Goal: Check status

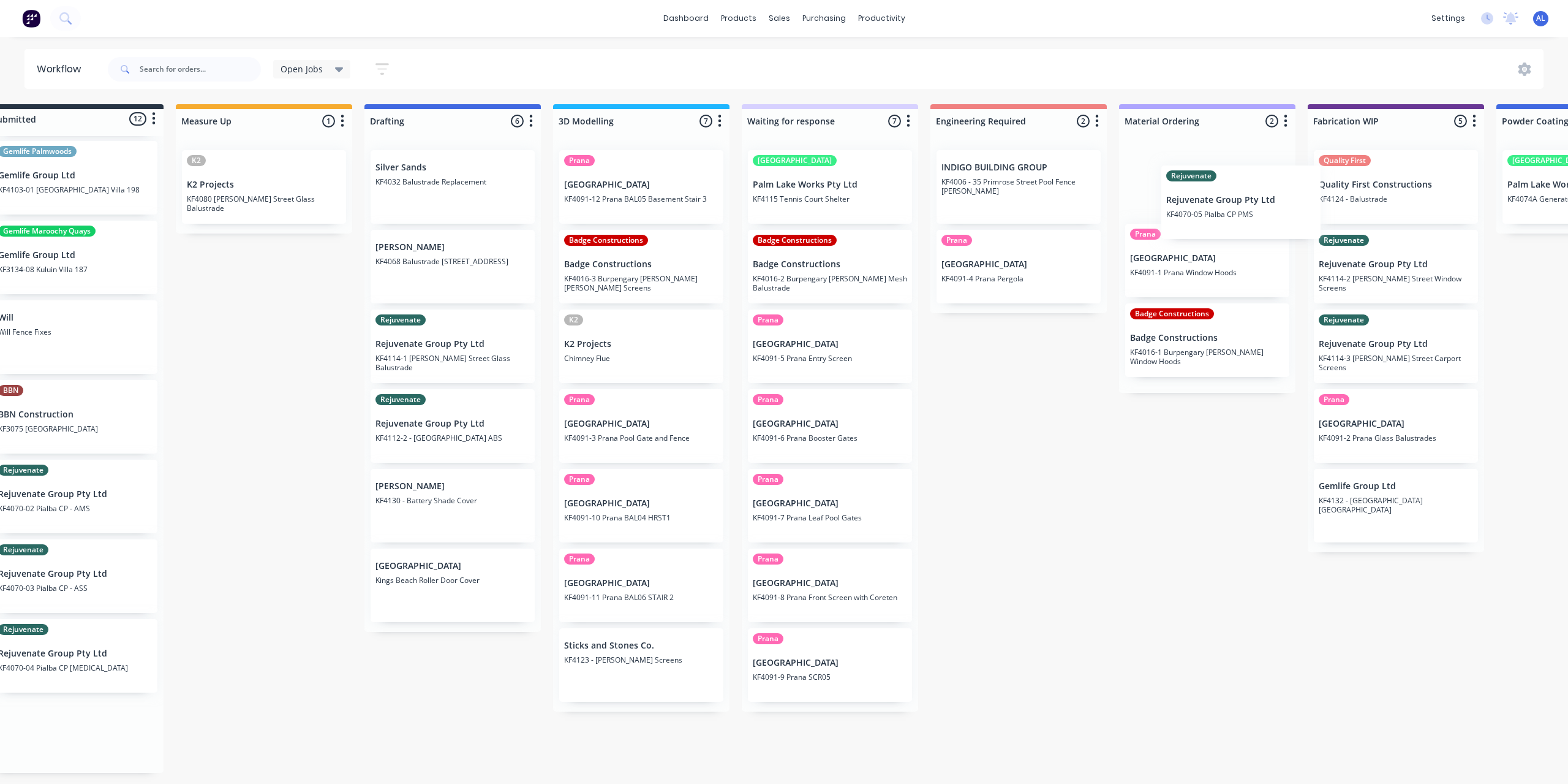
scroll to position [0, 48]
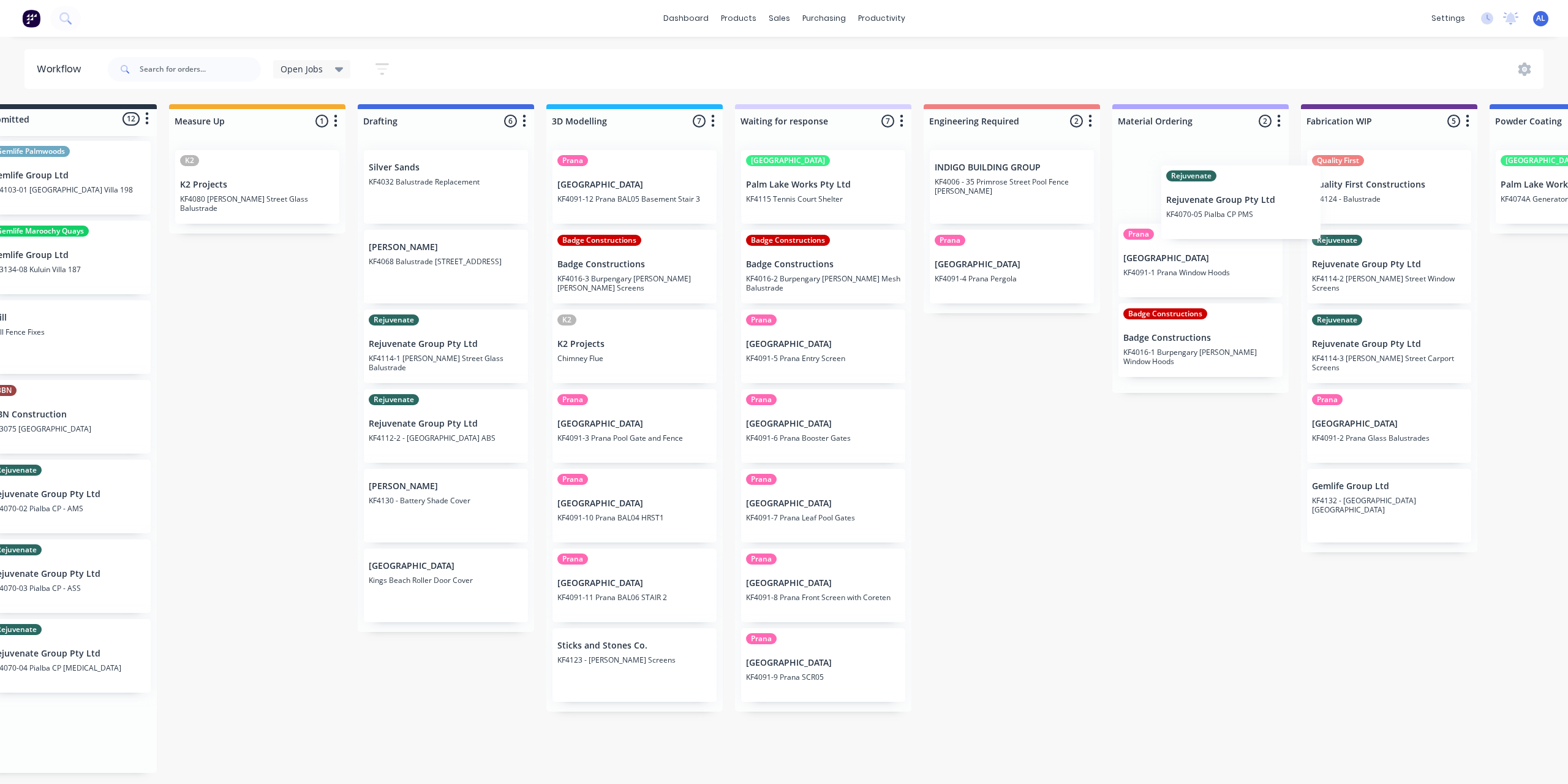
drag, startPoint x: 82, startPoint y: 741, endPoint x: 1215, endPoint y: 207, distance: 1252.5
click at [1215, 207] on div "Submitted 12 Status colour #273444 hex #273444 Save Cancel Summaries Total orde…" at bounding box center [1410, 438] width 2932 height 669
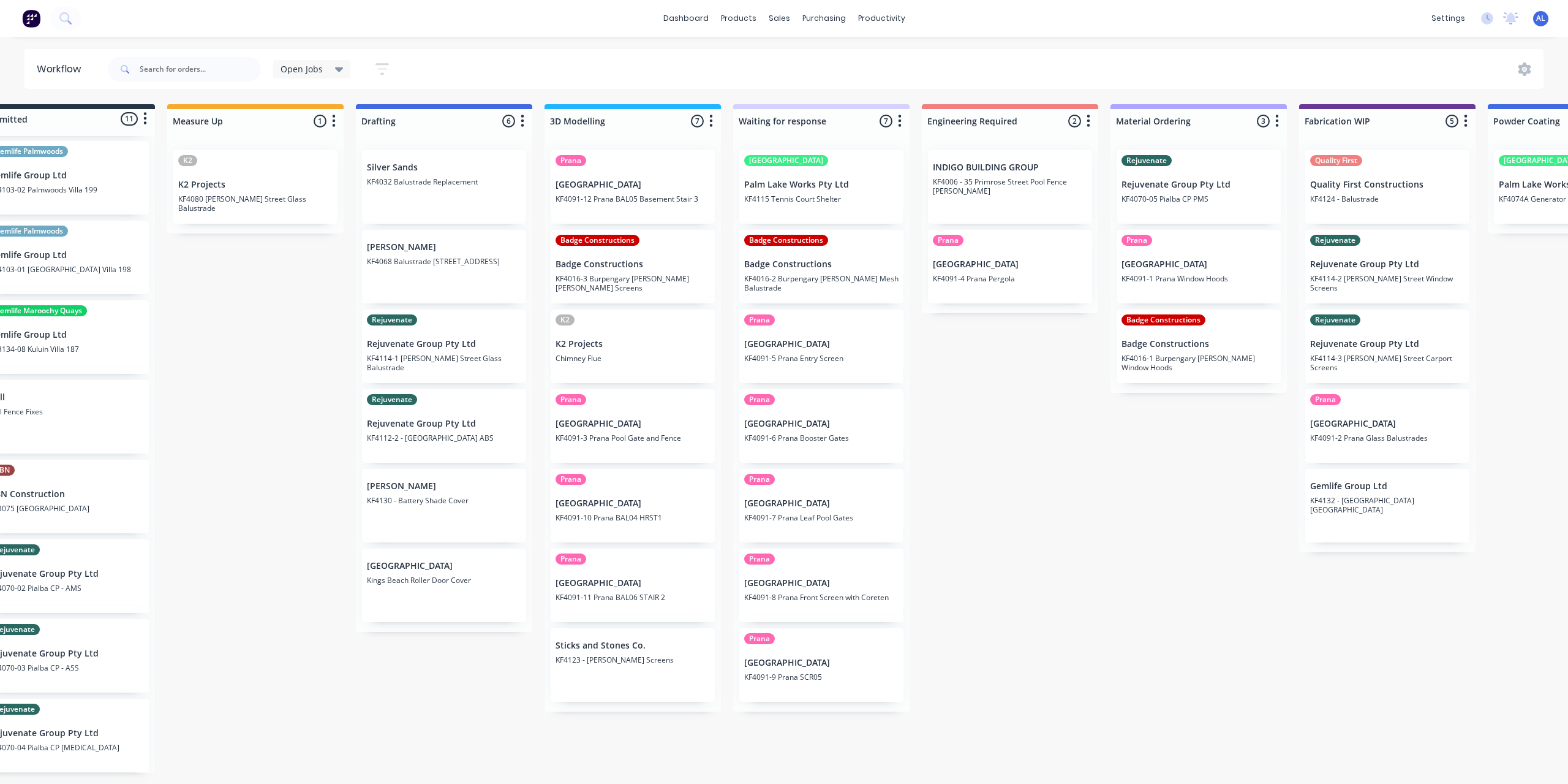
scroll to position [0, 0]
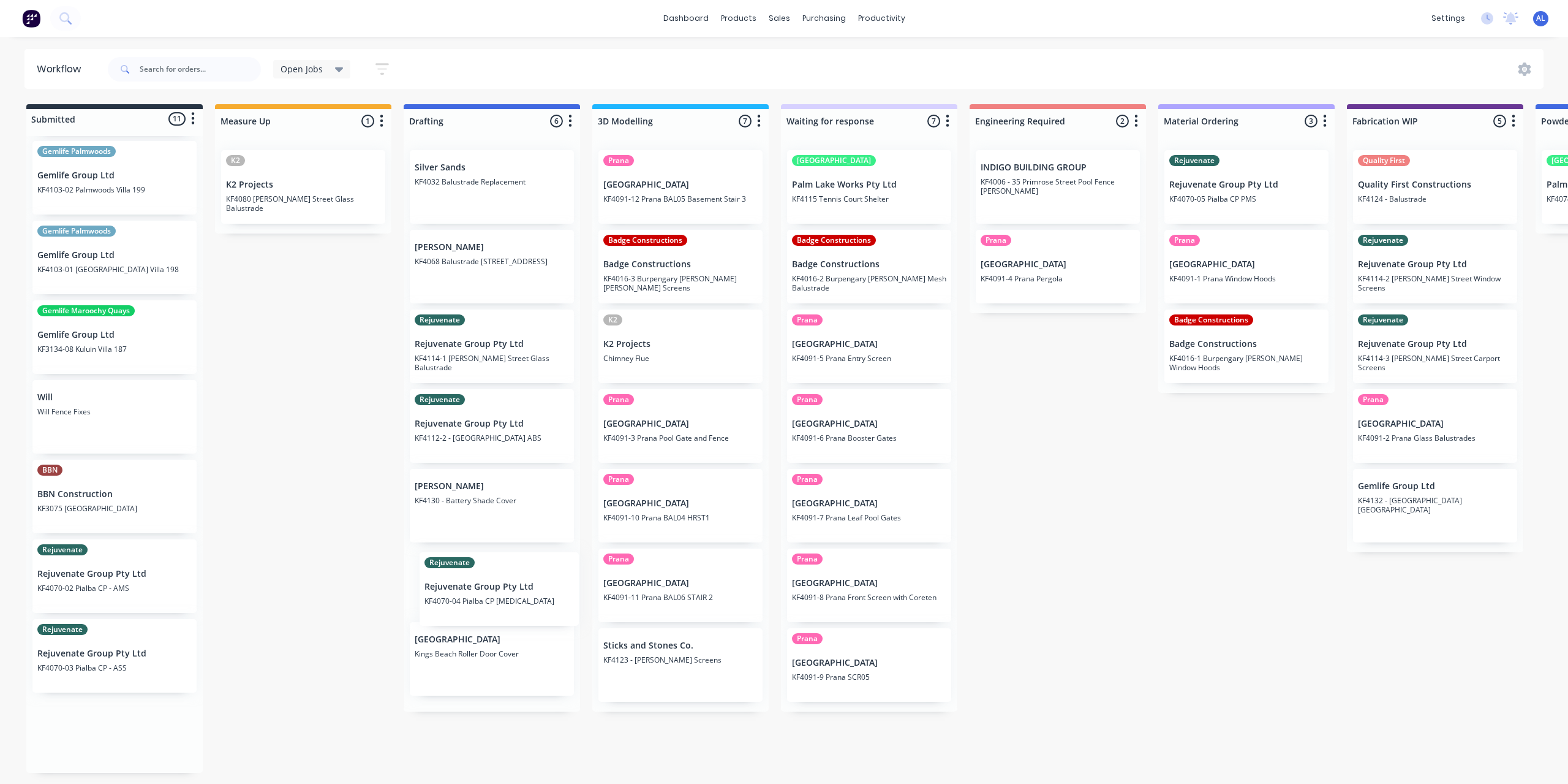
drag, startPoint x: 94, startPoint y: 733, endPoint x: 497, endPoint y: 577, distance: 432.1
click at [497, 577] on div "Submitted 11 Status colour #273444 hex #273444 Save Cancel Summaries Total orde…" at bounding box center [1457, 438] width 2932 height 669
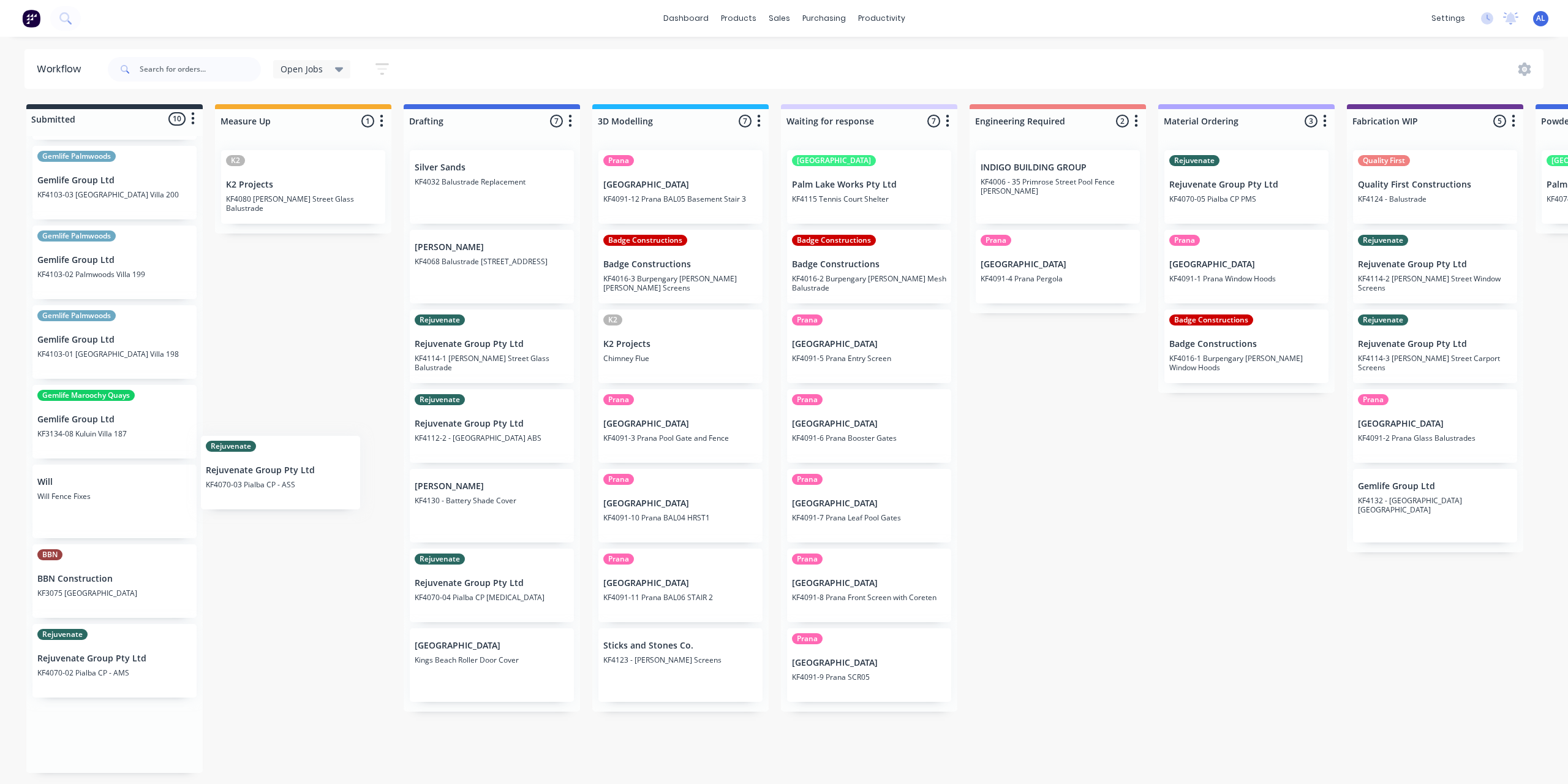
scroll to position [161, 0]
drag, startPoint x: 66, startPoint y: 734, endPoint x: 257, endPoint y: 185, distance: 581.3
click at [257, 185] on div "Submitted 10 Status colour #273444 hex #273444 Save Cancel Summaries Total orde…" at bounding box center [1457, 438] width 2932 height 669
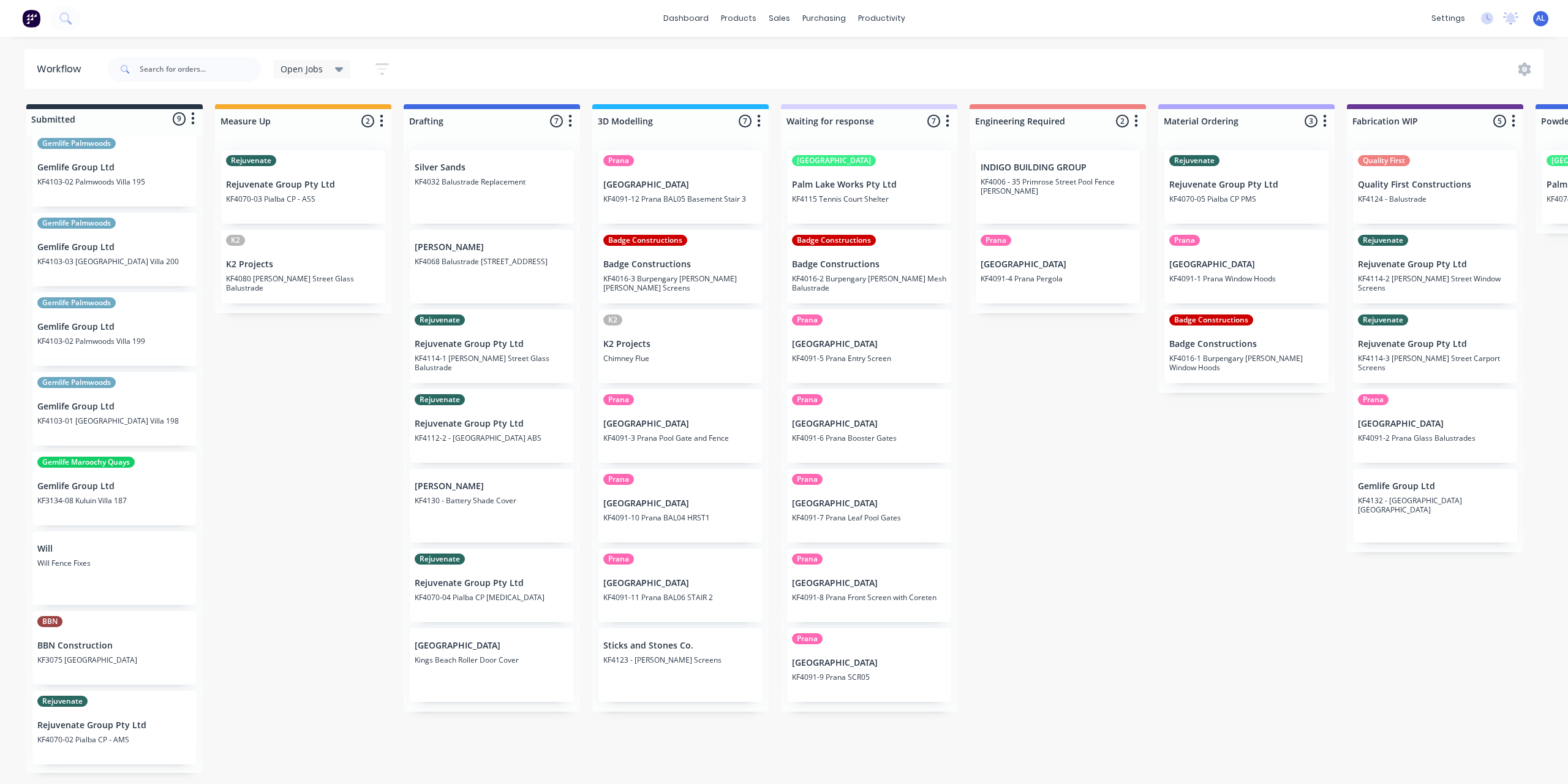
scroll to position [84, 0]
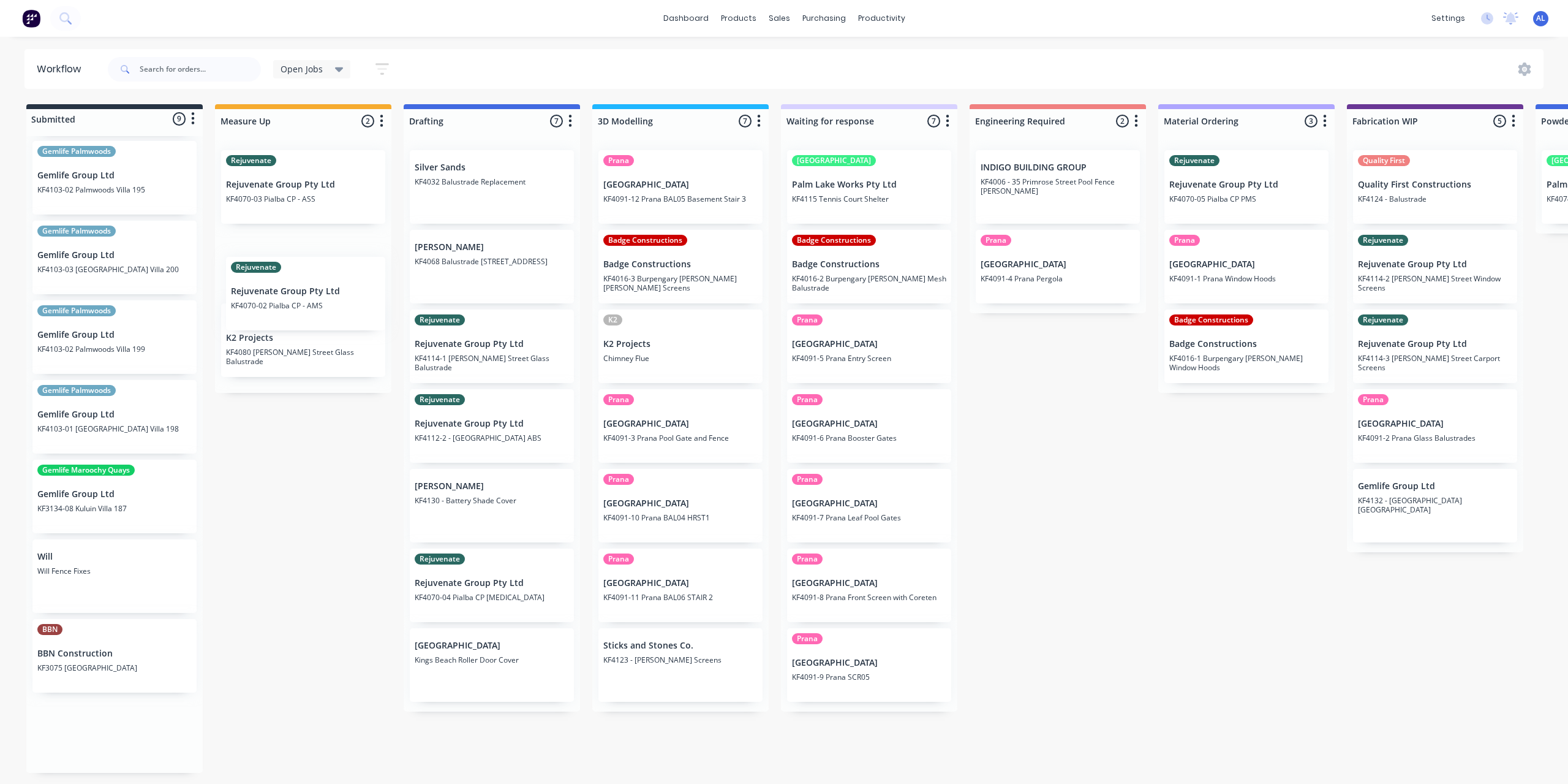
drag, startPoint x: 100, startPoint y: 730, endPoint x: 301, endPoint y: 266, distance: 505.7
click at [301, 266] on div "Submitted 9 Status colour #273444 hex #273444 Save Cancel Summaries Total order…" at bounding box center [1457, 438] width 2932 height 669
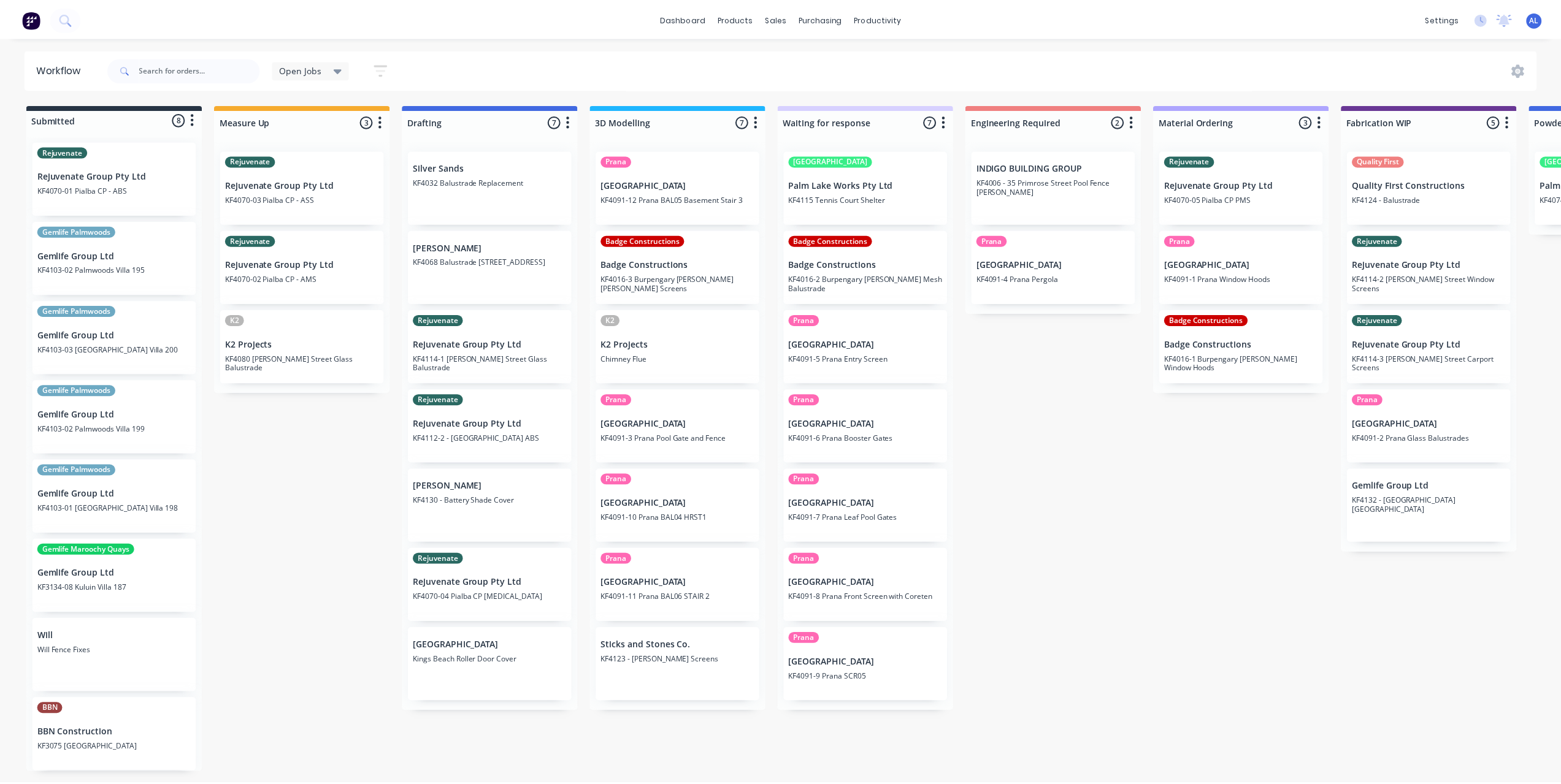
scroll to position [0, 0]
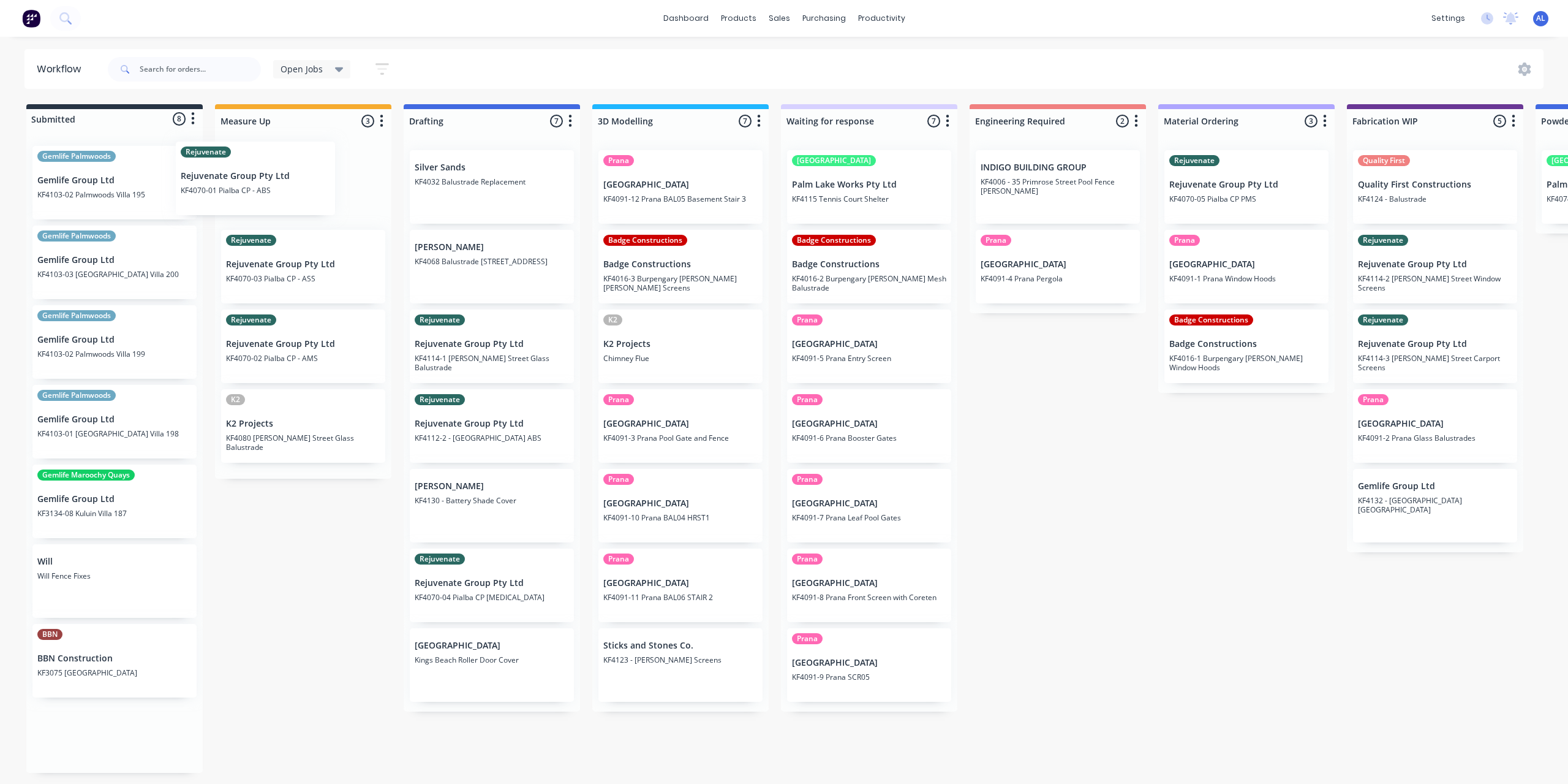
drag, startPoint x: 102, startPoint y: 199, endPoint x: 264, endPoint y: 196, distance: 162.0
click at [254, 195] on div "Submitted 8 Status colour #273444 hex #273444 Save Cancel Summaries Total order…" at bounding box center [1457, 438] width 2932 height 669
click at [290, 569] on div "Submitted 7 Status colour #273444 hex #273444 Save Cancel Summaries Total order…" at bounding box center [1457, 408] width 2932 height 608
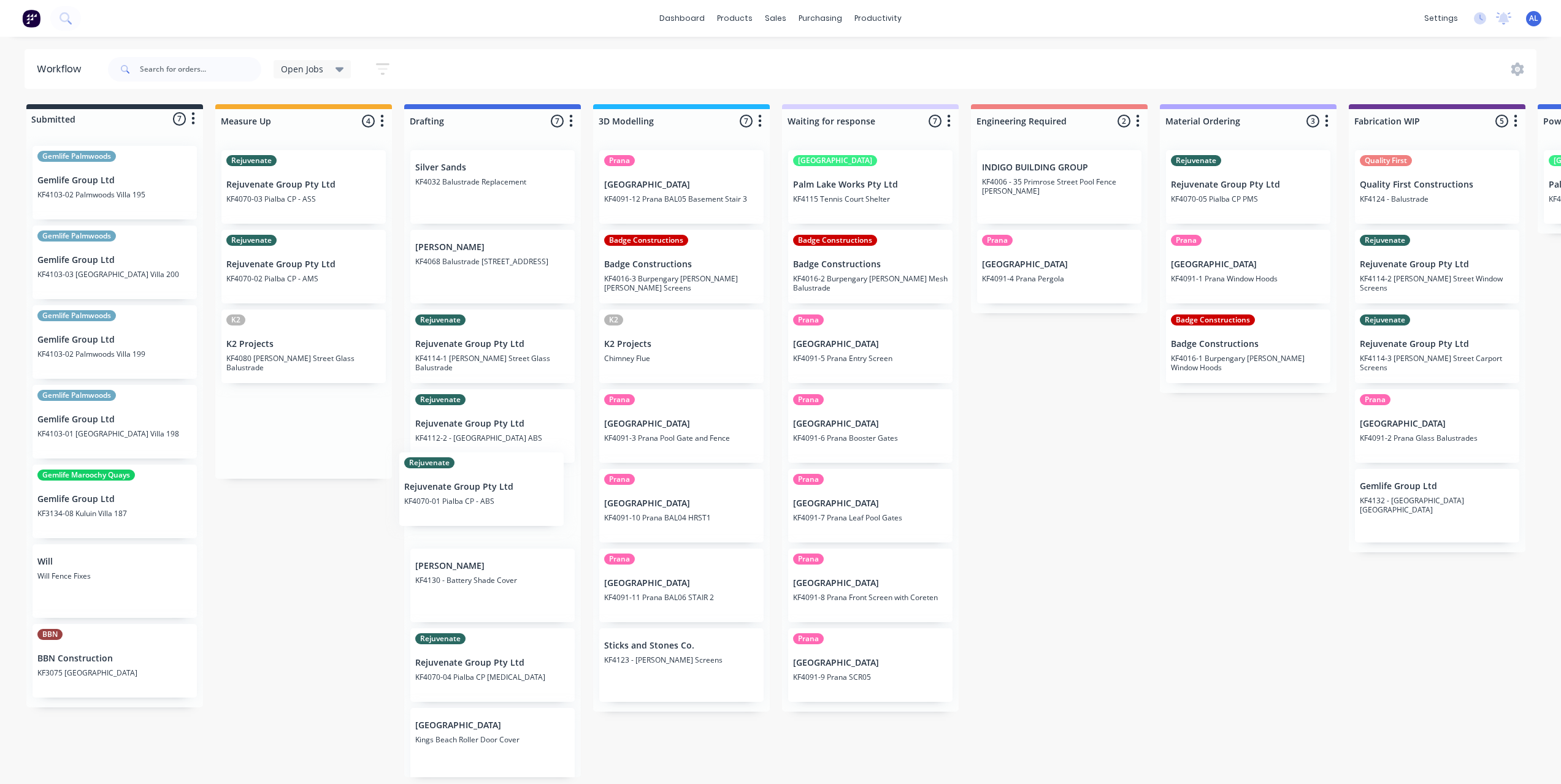
drag, startPoint x: 297, startPoint y: 203, endPoint x: 477, endPoint y: 509, distance: 355.0
click at [477, 509] on div "Submitted 7 Status colour #273444 hex #273444 Save Cancel Summaries Total order…" at bounding box center [1458, 440] width 2935 height 673
click at [310, 627] on div "Submitted 7 Status colour #273444 hex #273444 Save Cancel Summaries Total order…" at bounding box center [1458, 440] width 2935 height 673
click at [336, 541] on div "Submitted 7 Status colour #273444 hex #273444 Save Cancel Summaries Total order…" at bounding box center [1458, 440] width 2935 height 673
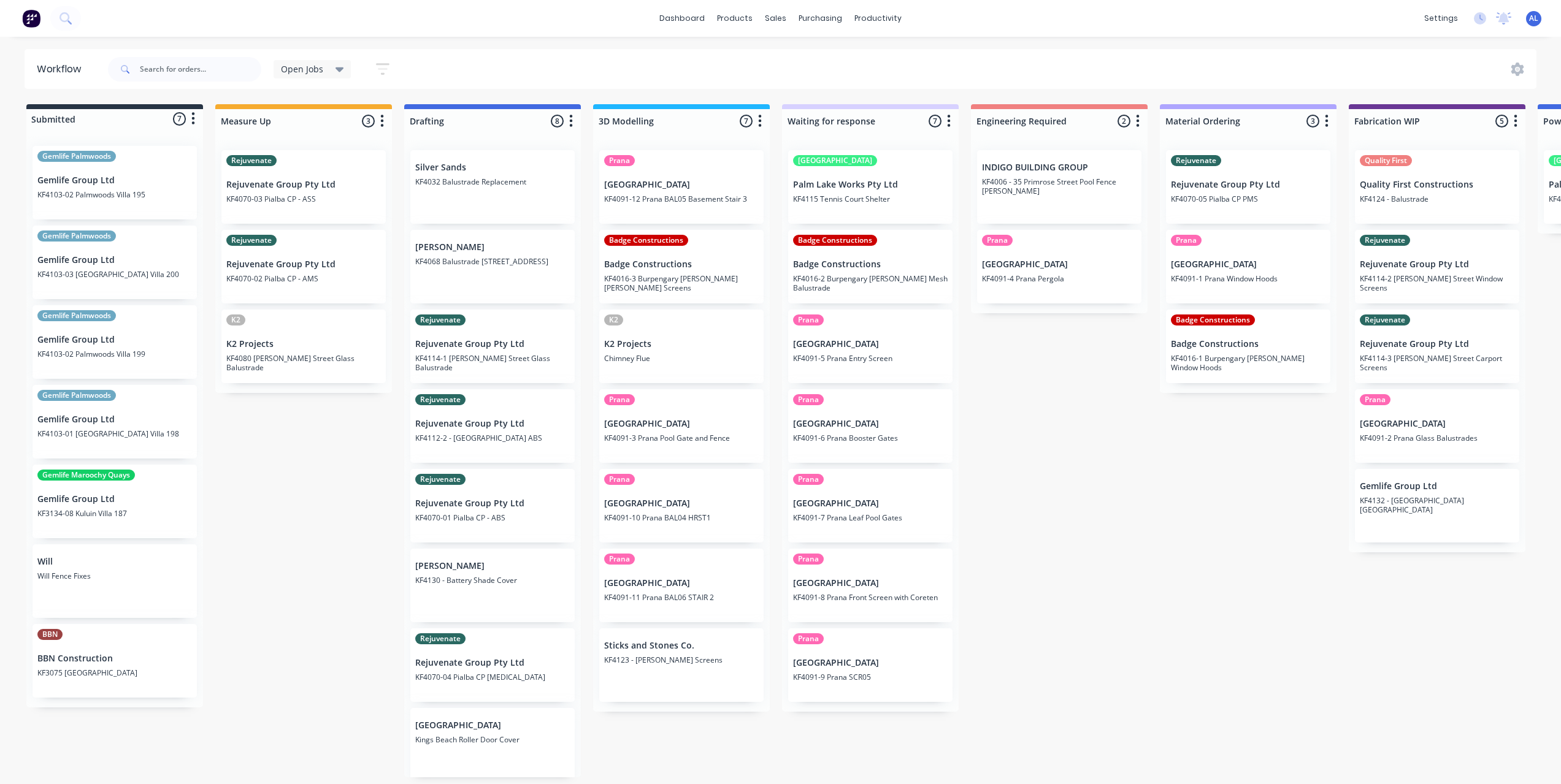
click at [993, 625] on div "Submitted 7 Status colour #273444 hex #273444 Save Cancel Summaries Total order…" at bounding box center [1458, 440] width 2935 height 673
click at [1133, 619] on div "Submitted 7 Status colour #273444 hex #273444 Save Cancel Summaries Total order…" at bounding box center [1458, 440] width 2935 height 673
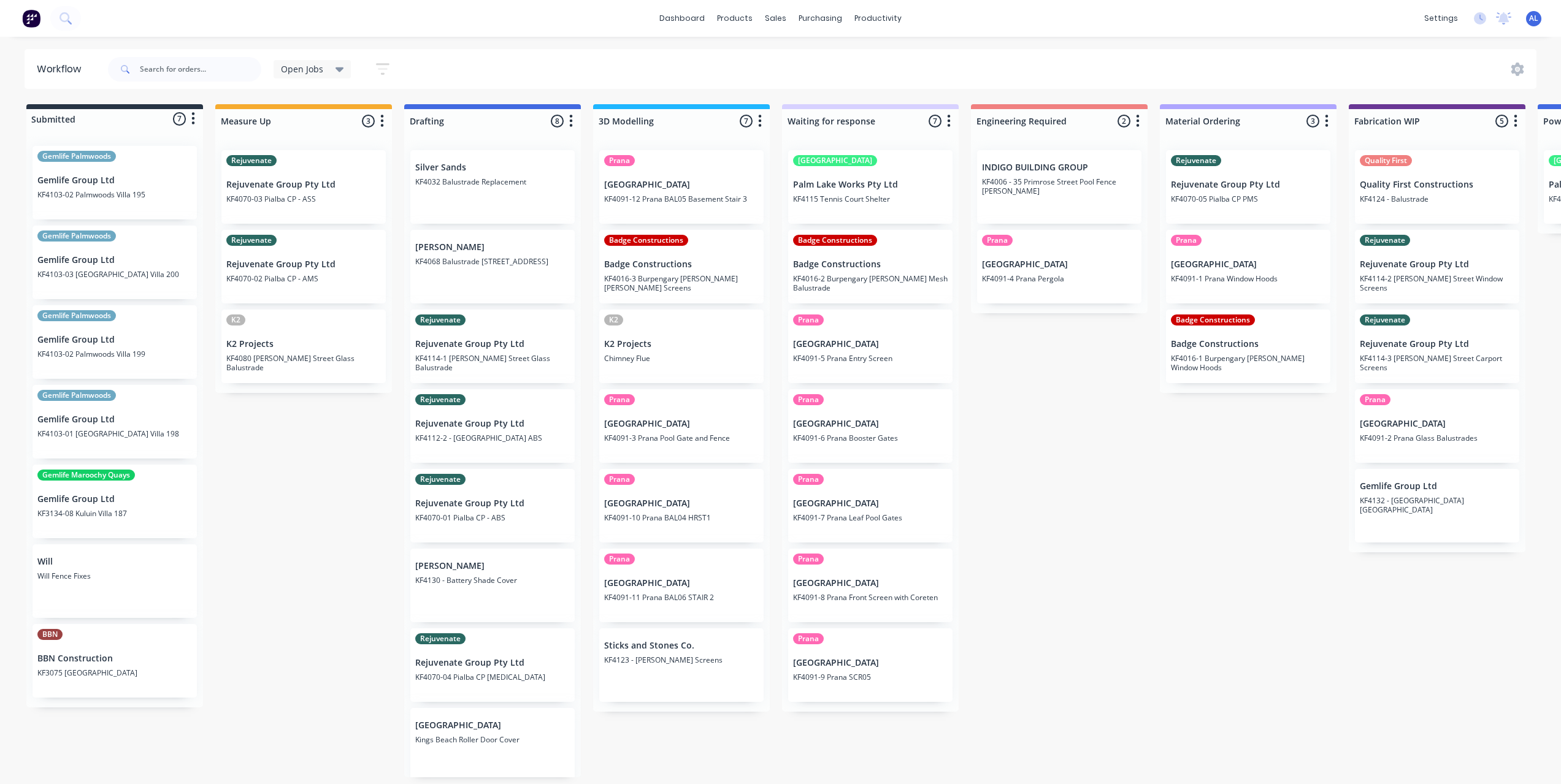
click at [1013, 470] on div "Submitted 7 Status colour #273444 hex #273444 Save Cancel Summaries Total order…" at bounding box center [1458, 440] width 2935 height 673
click at [1084, 421] on div "Submitted 7 Status colour #273444 hex #273444 Save Cancel Summaries Total order…" at bounding box center [1458, 440] width 2935 height 673
click at [1231, 209] on div "Rejuvenate Rejuvenate Group Pty Ltd KF4070-05 Pialba CP PMS" at bounding box center [1248, 186] width 164 height 73
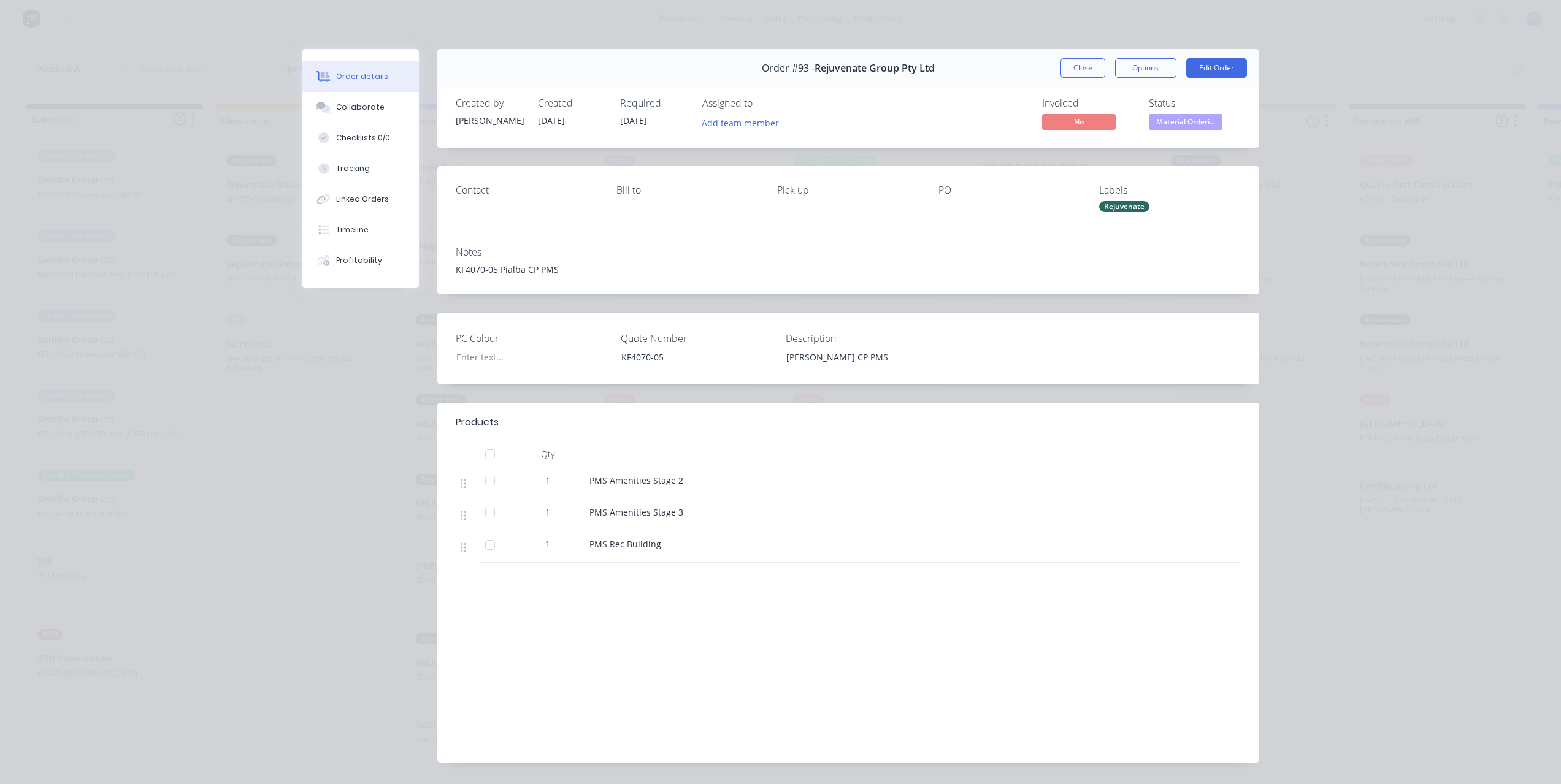
click at [313, 505] on div "Order #93 - Rejuvenate Group Pty Ltd Close Options Edit Order Created by [PERSO…" at bounding box center [780, 415] width 956 height 732
click at [332, 395] on div "Order #93 - Rejuvenate Group Pty Ltd Close Options Edit Order Created by [PERSO…" at bounding box center [780, 415] width 956 height 732
click at [1064, 75] on button "Close" at bounding box center [1082, 67] width 45 height 20
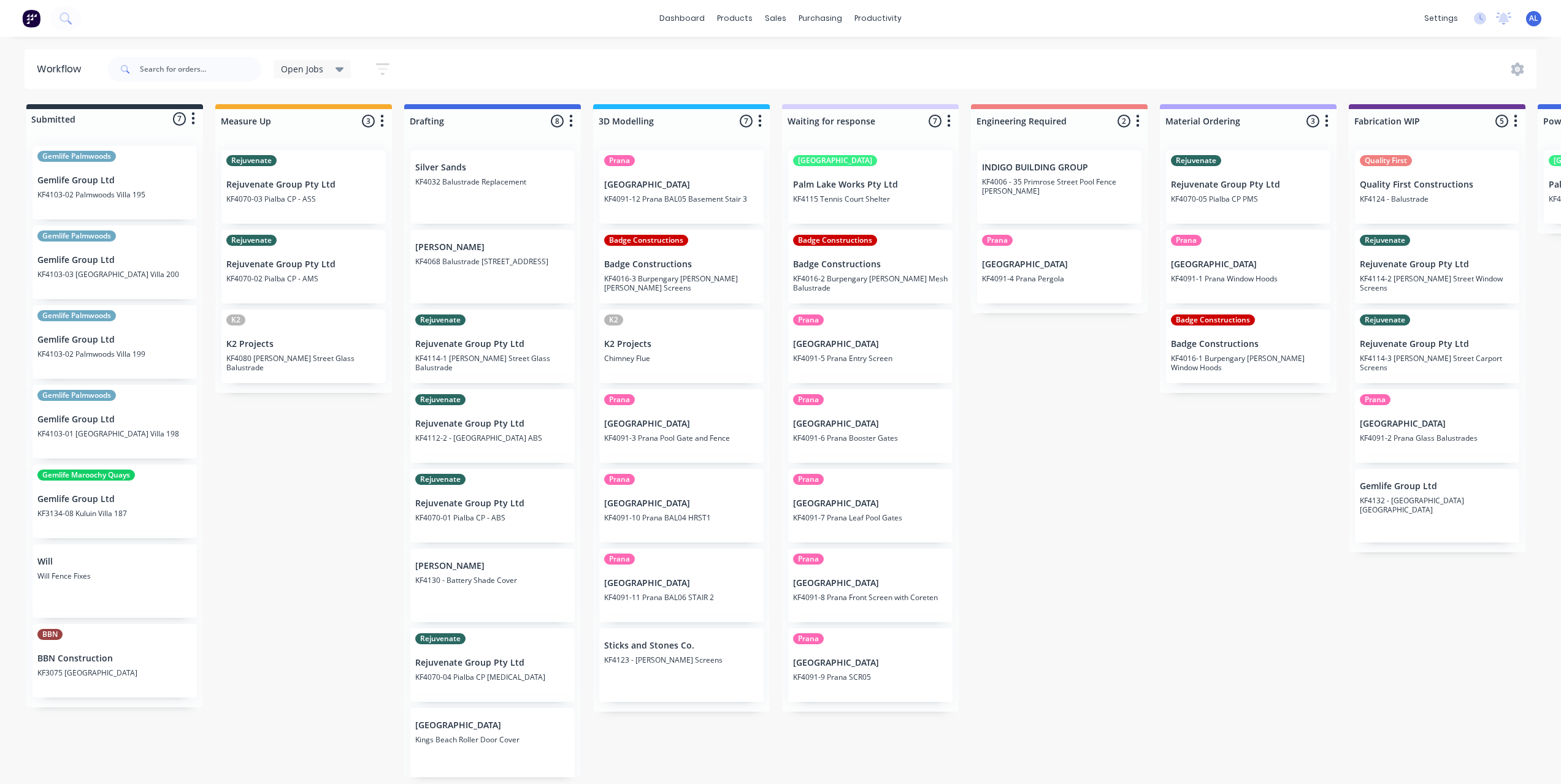
scroll to position [3, 0]
click at [1032, 452] on div "Submitted 7 Status colour #273444 hex #273444 Save Cancel Summaries Total order…" at bounding box center [1458, 440] width 2935 height 673
click at [333, 486] on div "Submitted 7 Status colour #273444 hex #273444 Save Cancel Summaries Total order…" at bounding box center [1458, 440] width 2935 height 673
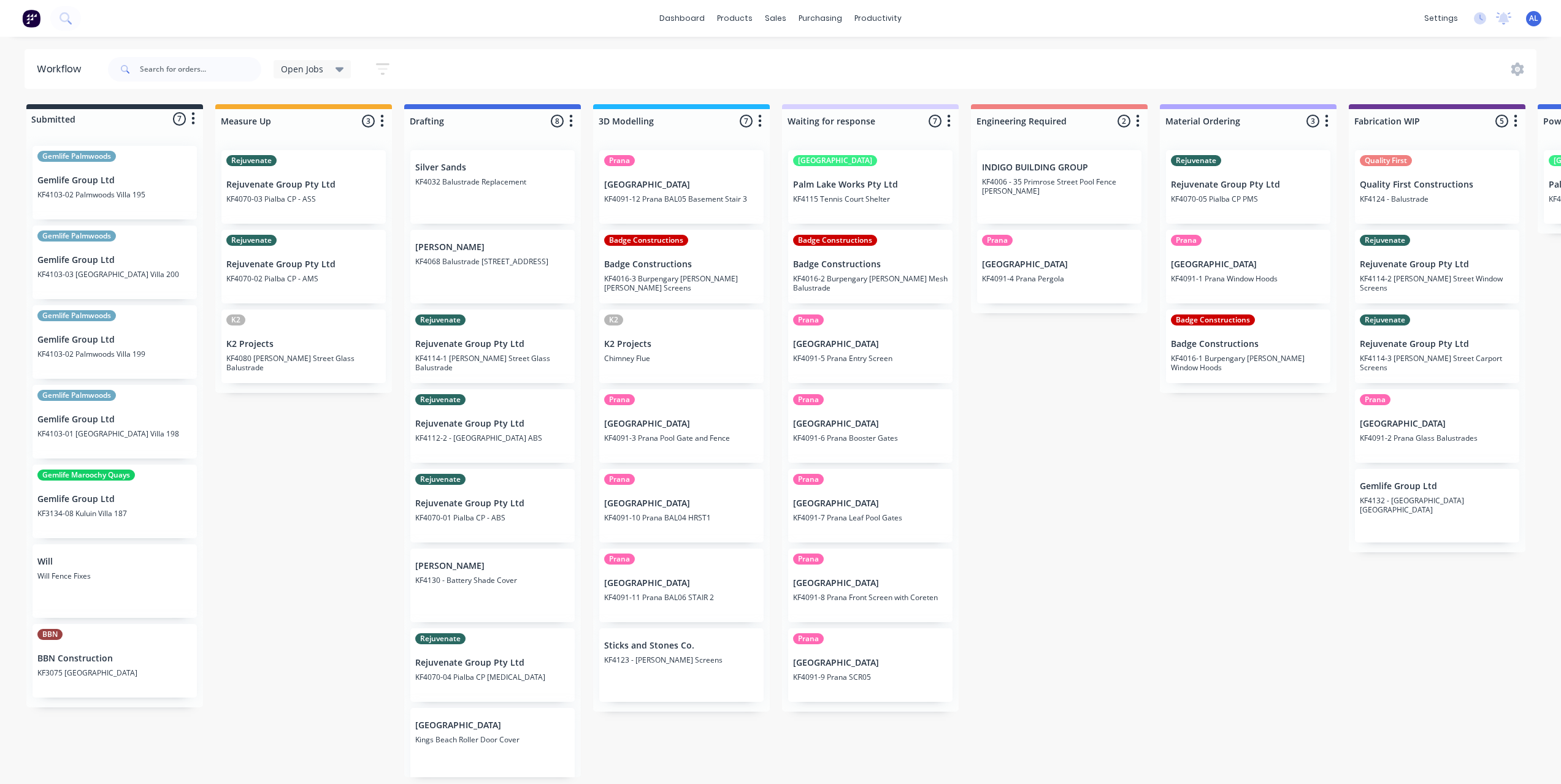
click at [284, 490] on div "Submitted 7 Status colour #273444 hex #273444 Save Cancel Summaries Total order…" at bounding box center [1458, 440] width 2935 height 673
click at [355, 511] on div "Submitted 7 Status colour #273444 hex #273444 Save Cancel Summaries Total order…" at bounding box center [1458, 440] width 2935 height 673
click at [998, 496] on div "Submitted 7 Status colour #273444 hex #273444 Save Cancel Summaries Total order…" at bounding box center [1458, 440] width 2935 height 673
click at [1010, 466] on div "Submitted 7 Status colour #273444 hex #273444 Save Cancel Summaries Total order…" at bounding box center [1458, 440] width 2935 height 673
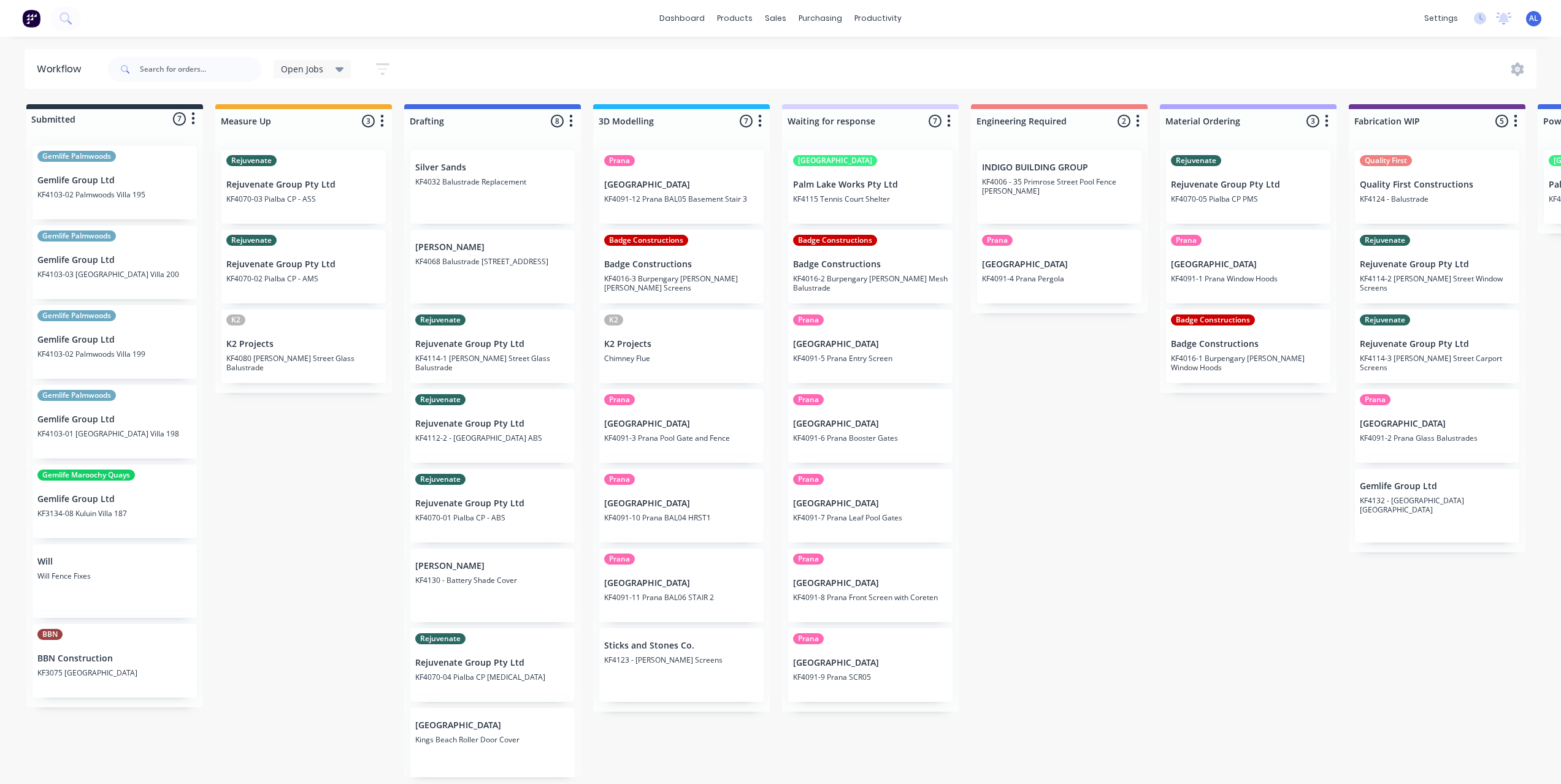
click at [1010, 466] on div "Submitted 7 Status colour #273444 hex #273444 Save Cancel Summaries Total order…" at bounding box center [1458, 440] width 2935 height 673
click at [961, 518] on div "Submitted 7 Status colour #273444 hex #273444 Save Cancel Summaries Total order…" at bounding box center [1458, 440] width 2935 height 673
click at [1053, 506] on div "Submitted 7 Status colour #273444 hex #273444 Save Cancel Summaries Total order…" at bounding box center [1458, 440] width 2935 height 673
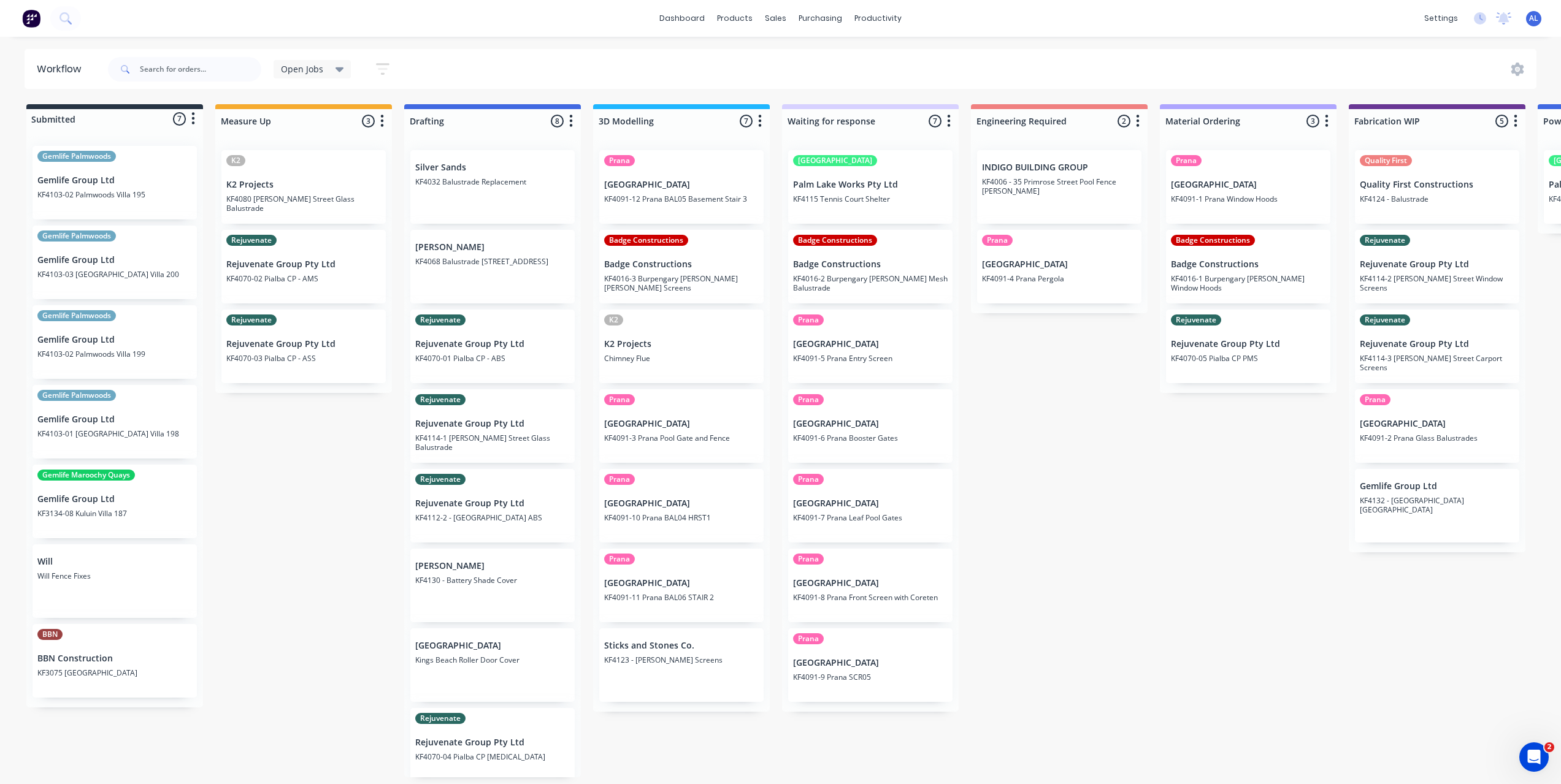
click at [1077, 505] on div "Submitted 7 Status colour #273444 hex #273444 Save Cancel Summaries Total order…" at bounding box center [1458, 440] width 2935 height 673
click at [1187, 571] on div "Submitted 7 Status colour #273444 hex #273444 Save Cancel Summaries Total order…" at bounding box center [1458, 440] width 2935 height 673
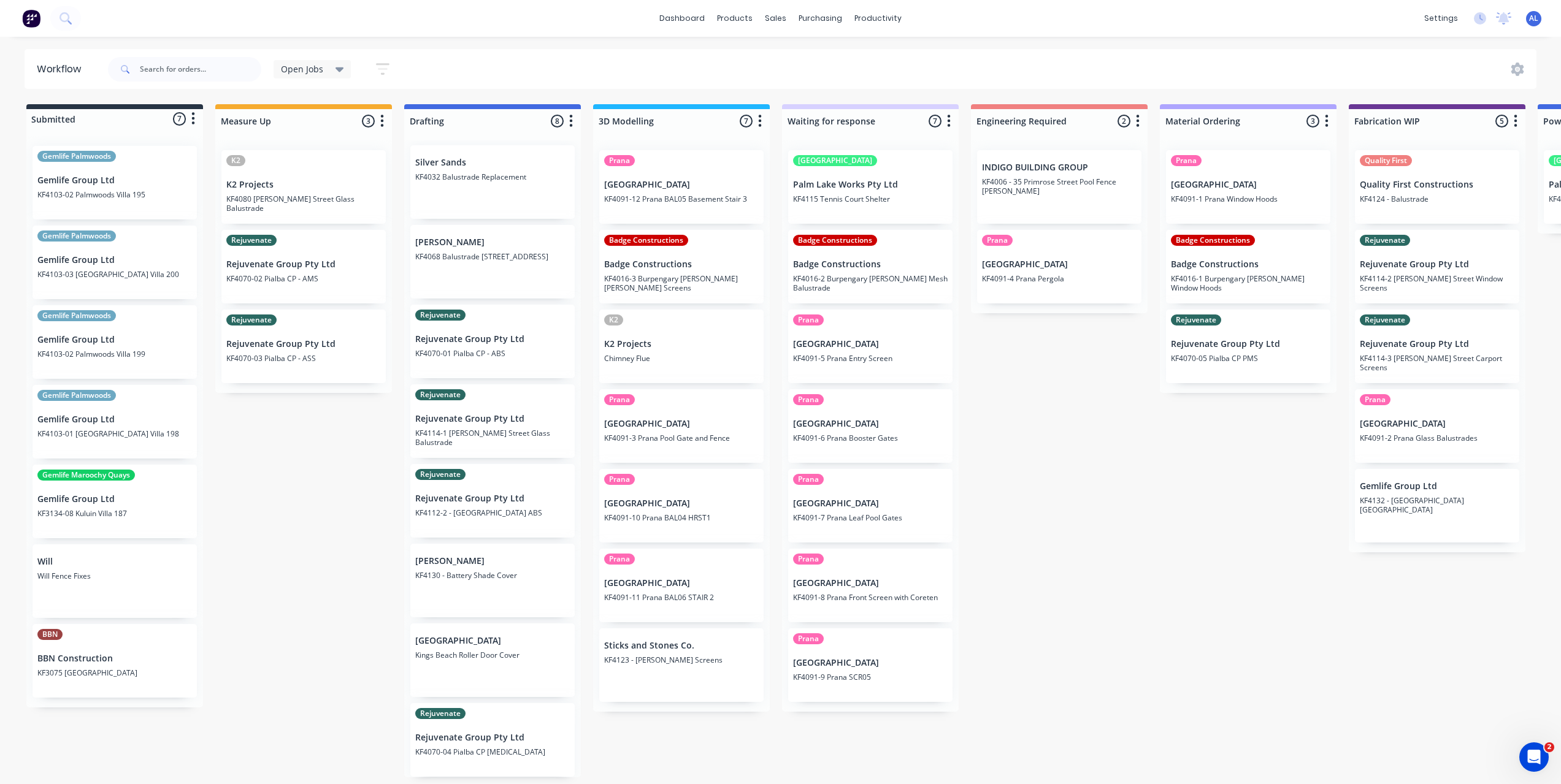
click at [1187, 570] on div "Submitted 7 Status colour #273444 hex #273444 Save Cancel Summaries Total order…" at bounding box center [1458, 440] width 2935 height 673
click at [1210, 547] on div "Submitted 7 Status colour #273444 hex #273444 Save Cancel Summaries Total order…" at bounding box center [1458, 440] width 2935 height 673
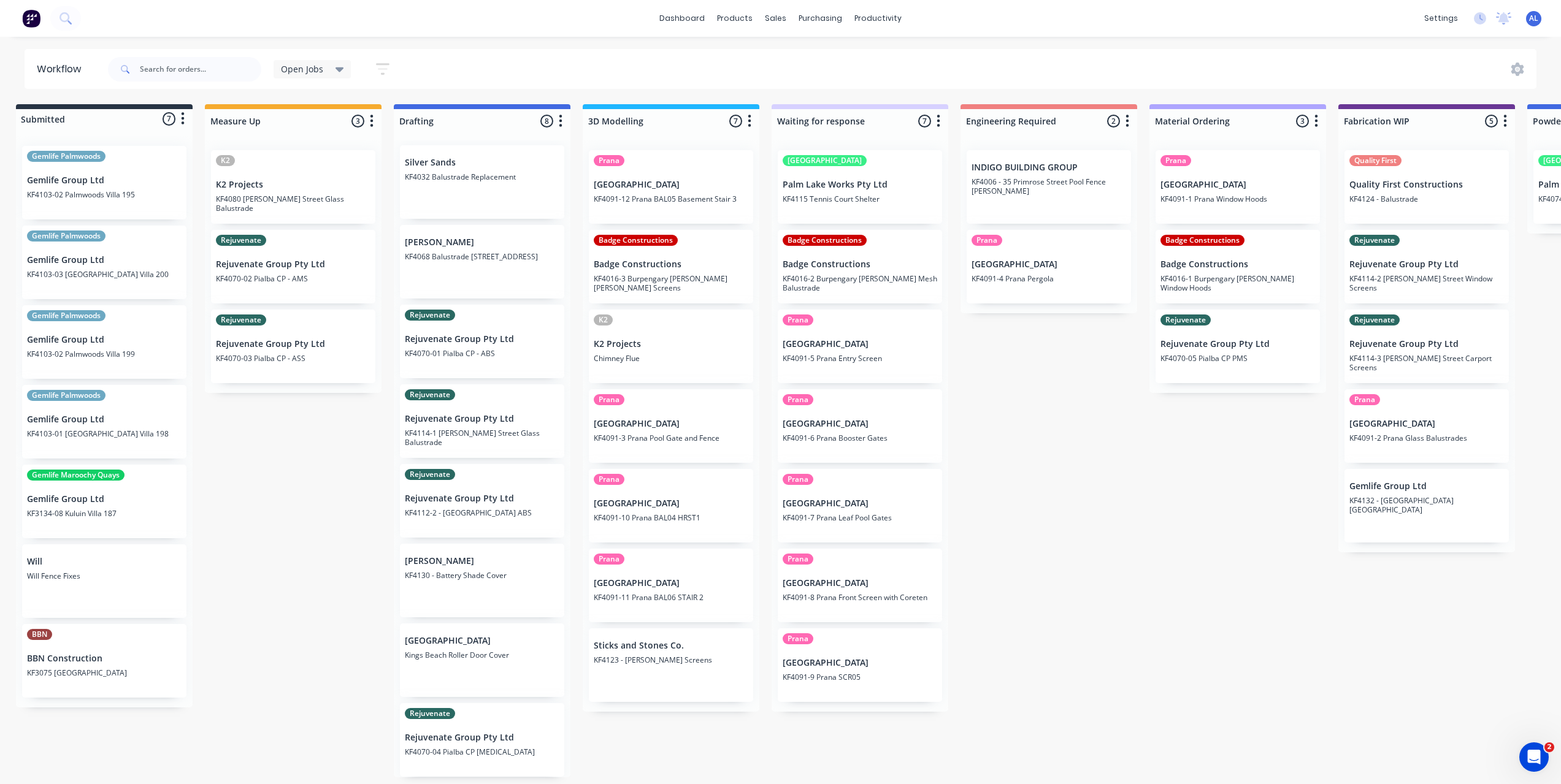
scroll to position [3, 0]
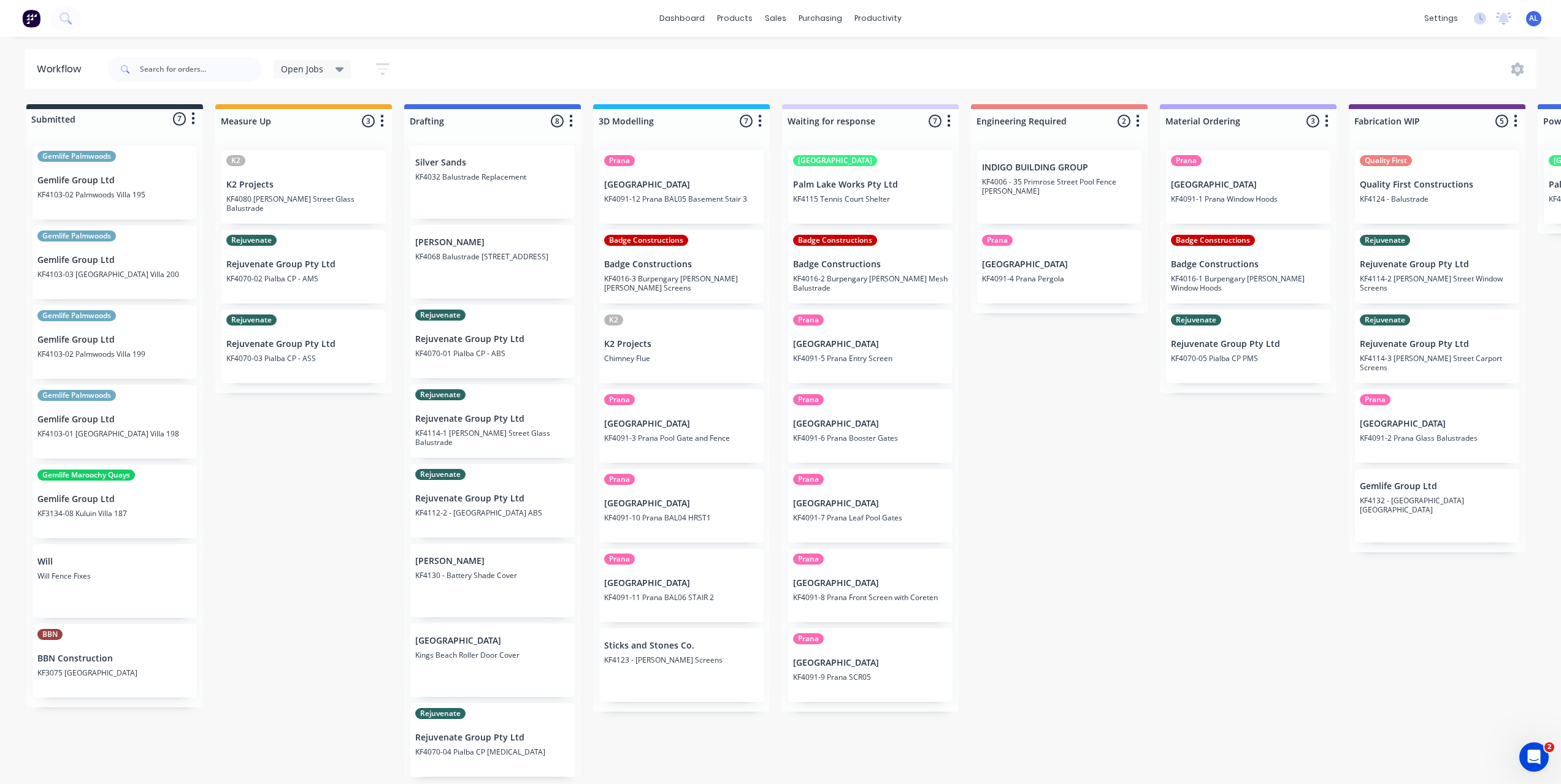
click at [314, 521] on div "Submitted 7 Status colour #273444 hex #273444 Save Cancel Summaries Total order…" at bounding box center [1458, 440] width 2935 height 673
click at [348, 459] on div "Submitted 7 Status colour #273444 hex #273444 Save Cancel Summaries Total order…" at bounding box center [1458, 440] width 2935 height 673
click at [370, 539] on div "Submitted 7 Status colour #273444 hex #273444 Save Cancel Summaries Total order…" at bounding box center [1458, 440] width 2935 height 673
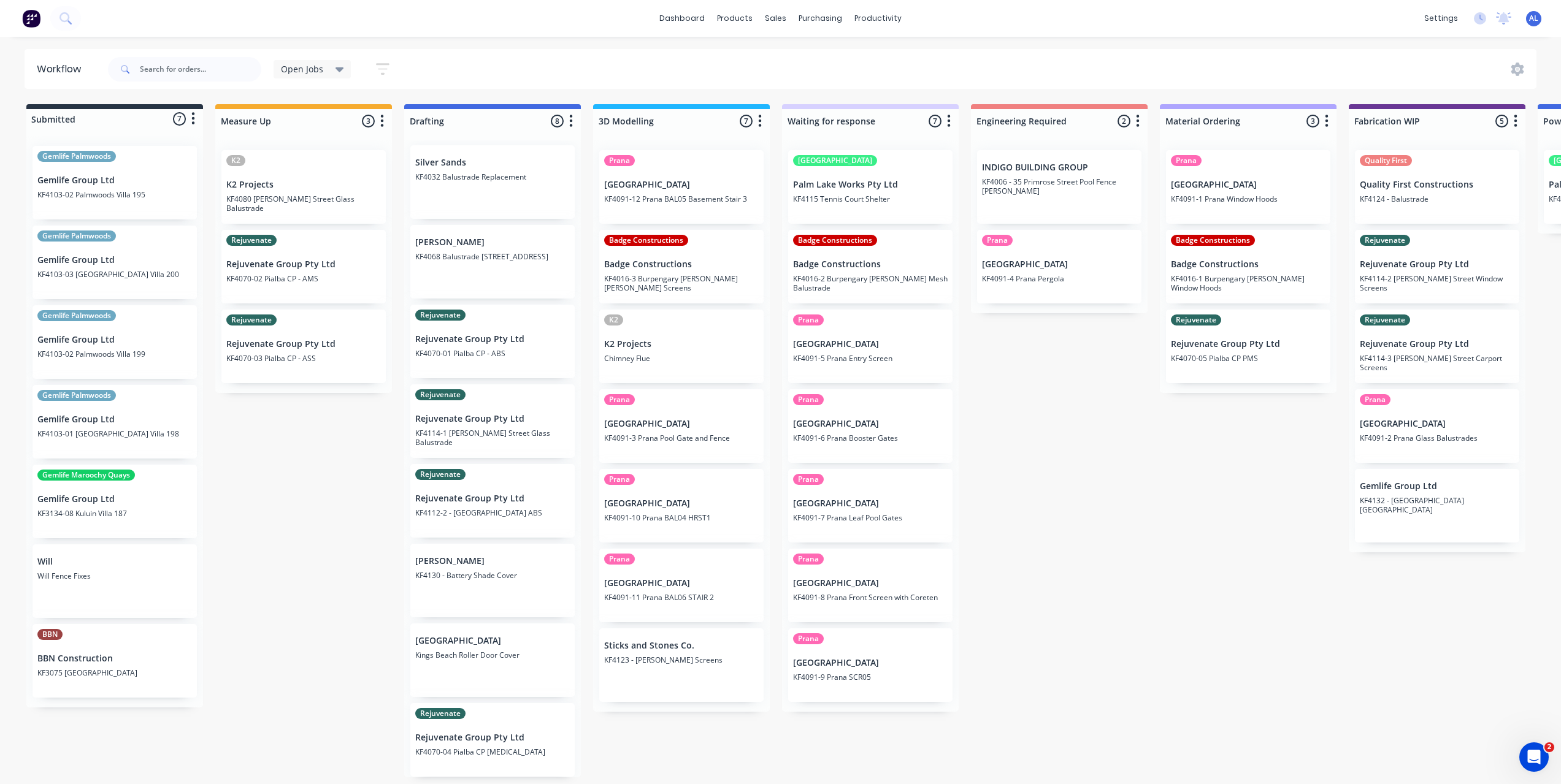
click at [344, 504] on div "Submitted 7 Status colour #273444 hex #273444 Save Cancel Summaries Total order…" at bounding box center [1458, 440] width 2935 height 673
click at [1082, 473] on div "Submitted 7 Status colour #273444 hex #273444 Save Cancel Summaries Total order…" at bounding box center [1458, 440] width 2935 height 673
click at [1079, 453] on div "Submitted 7 Status colour #273444 hex #273444 Save Cancel Summaries Total order…" at bounding box center [1458, 440] width 2935 height 673
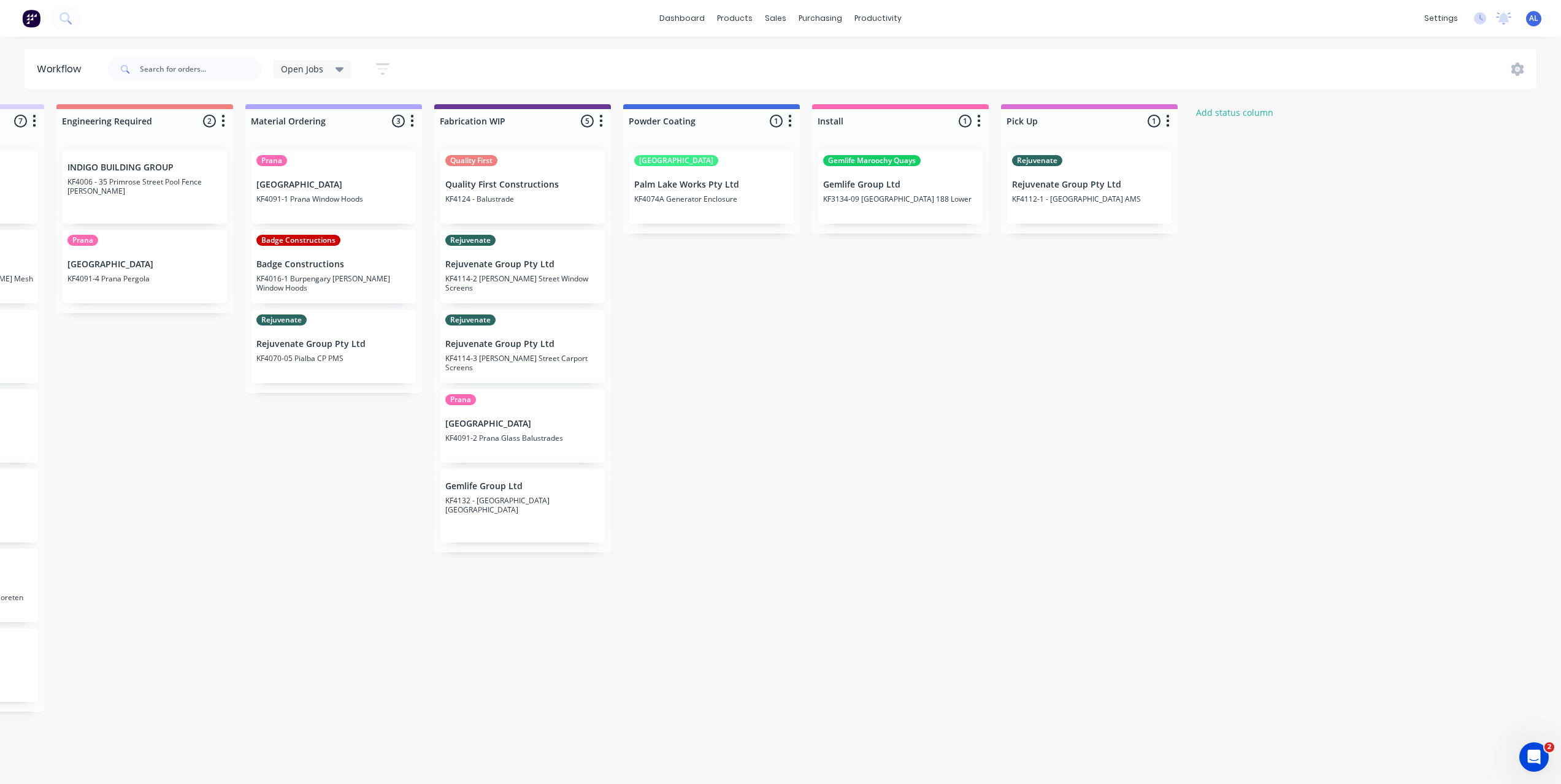
scroll to position [0, 904]
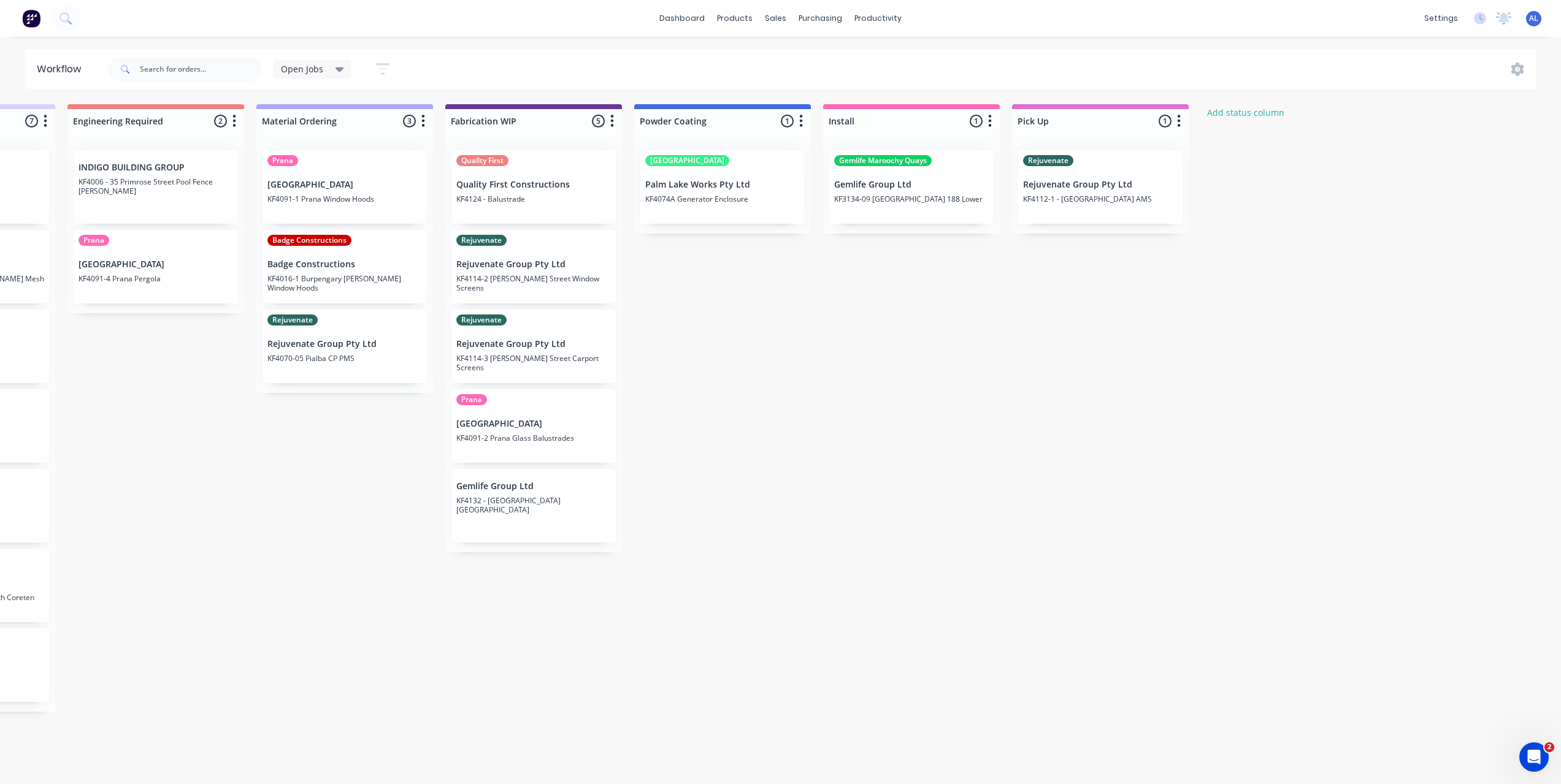
click at [805, 417] on div "Submitted 7 Status colour #273444 hex #273444 Save Cancel Summaries Total order…" at bounding box center [555, 440] width 2935 height 673
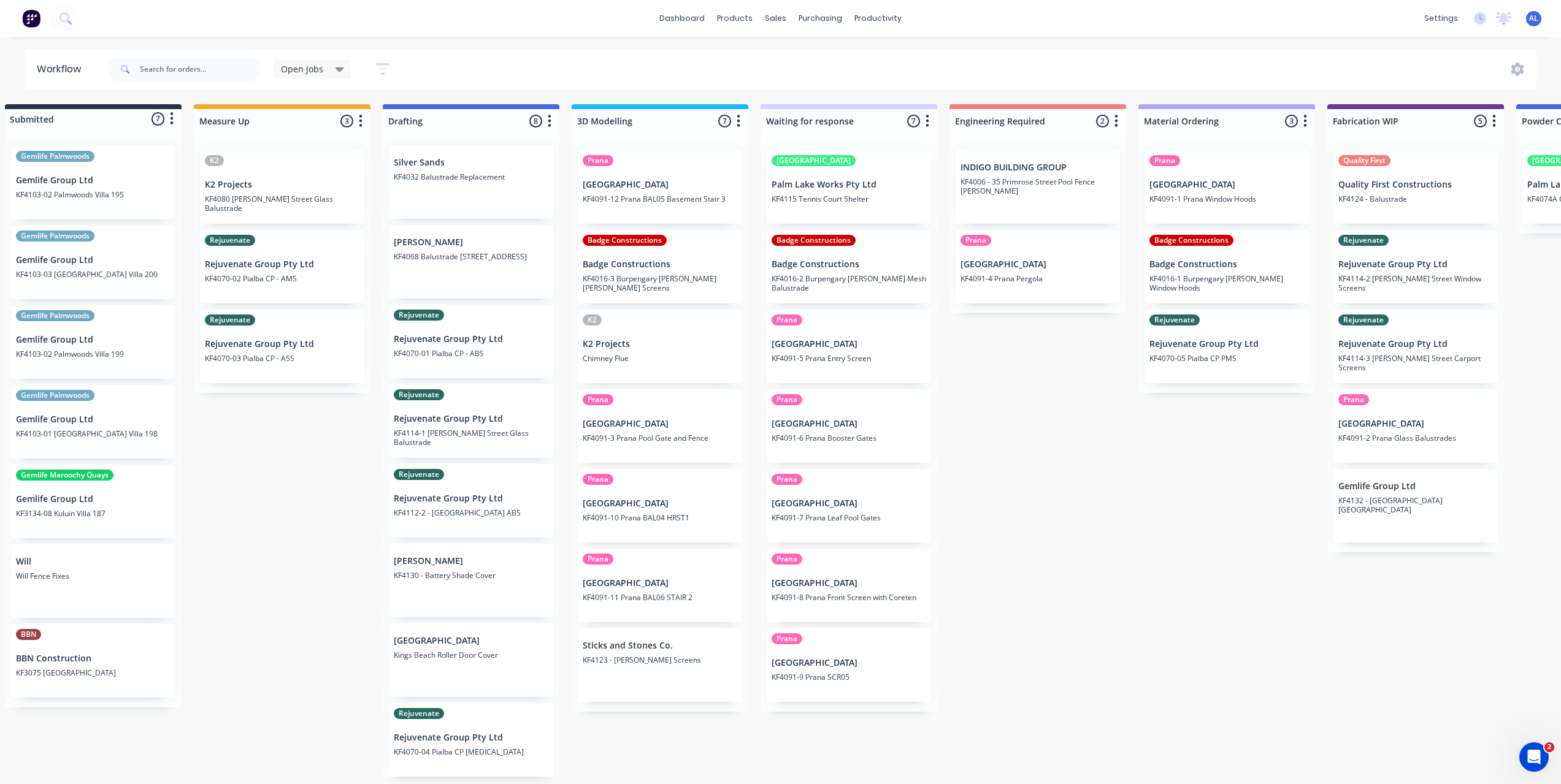
scroll to position [0, 0]
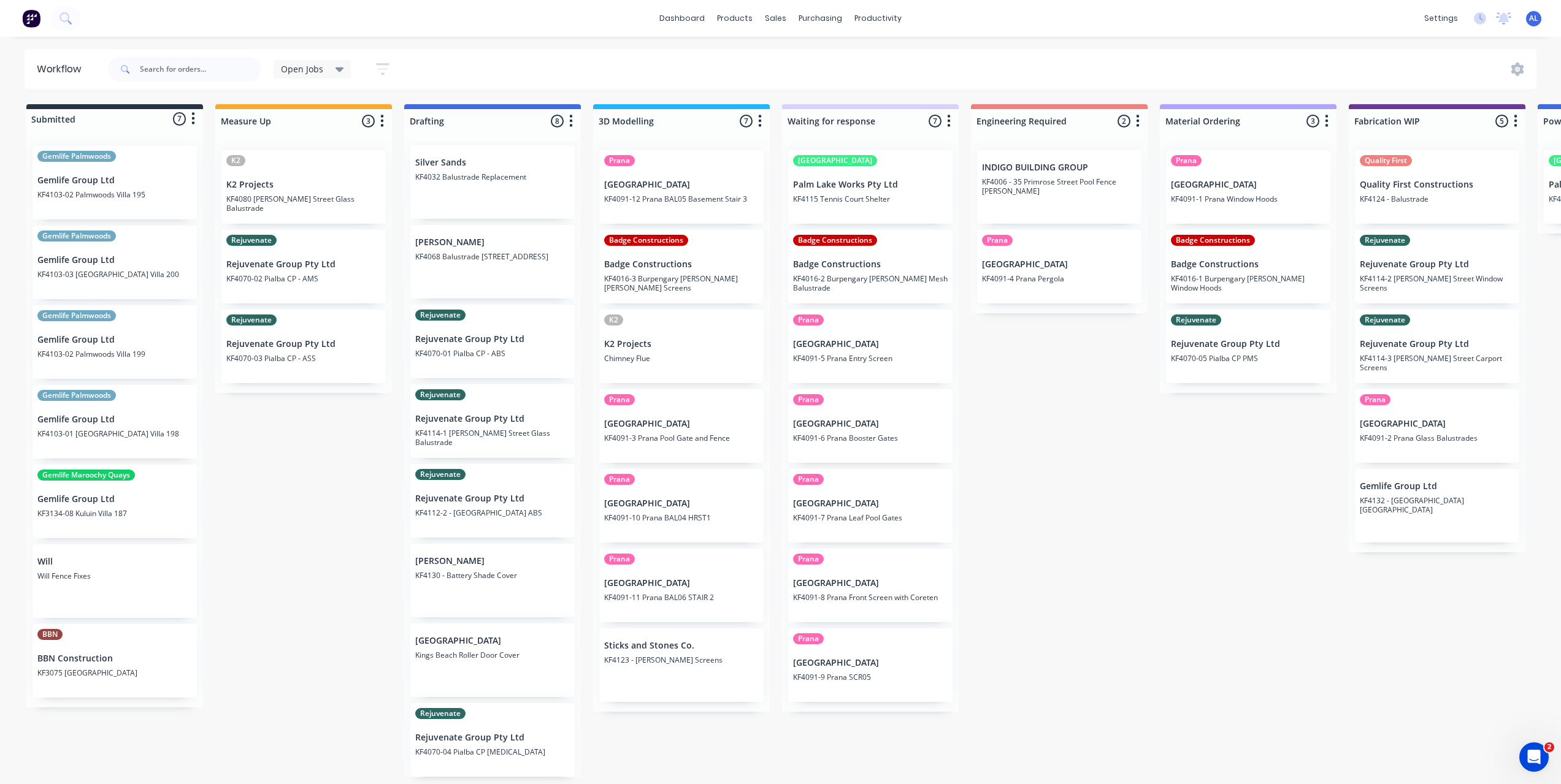
click at [343, 535] on div "Submitted 7 Status colour #273444 hex #273444 Save Cancel Summaries Total order…" at bounding box center [1458, 440] width 2935 height 673
click at [342, 472] on div "Submitted 7 Status colour #273444 hex #273444 Save Cancel Summaries Total order…" at bounding box center [1458, 440] width 2935 height 673
click at [324, 469] on div "Submitted 7 Status colour #273444 hex #273444 Save Cancel Summaries Total order…" at bounding box center [1458, 440] width 2935 height 673
